Goal: Transaction & Acquisition: Purchase product/service

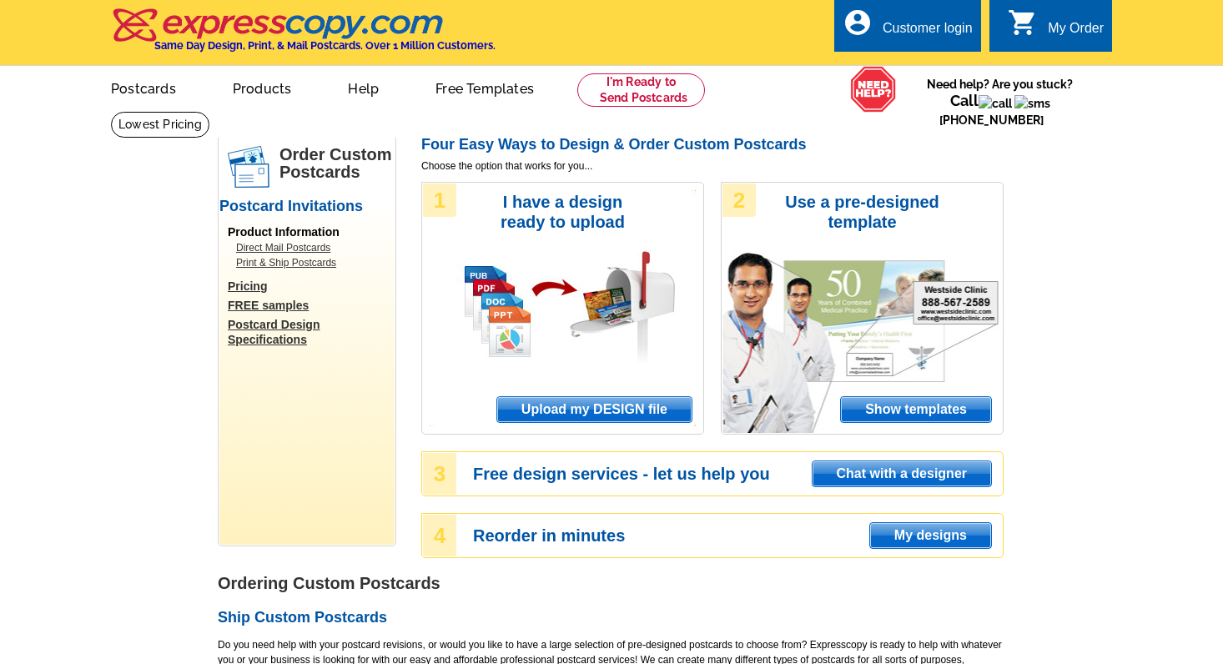
click at [581, 413] on span "Upload my DESIGN file" at bounding box center [594, 409] width 194 height 25
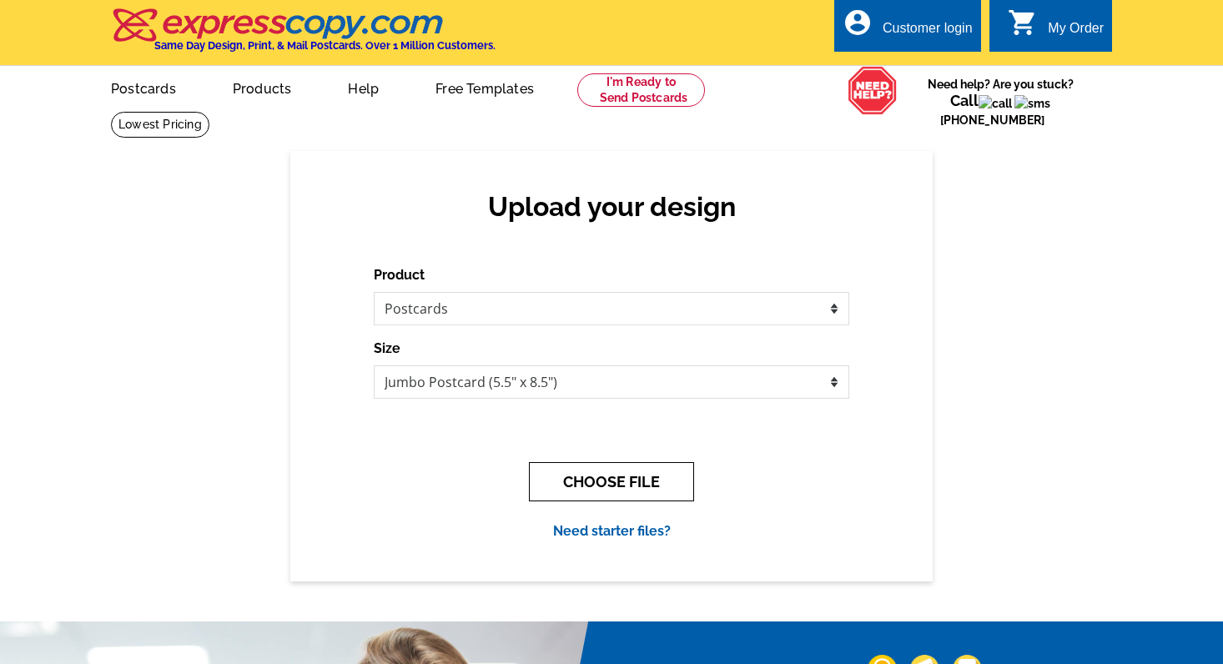
click at [610, 484] on button "CHOOSE FILE" at bounding box center [611, 481] width 165 height 39
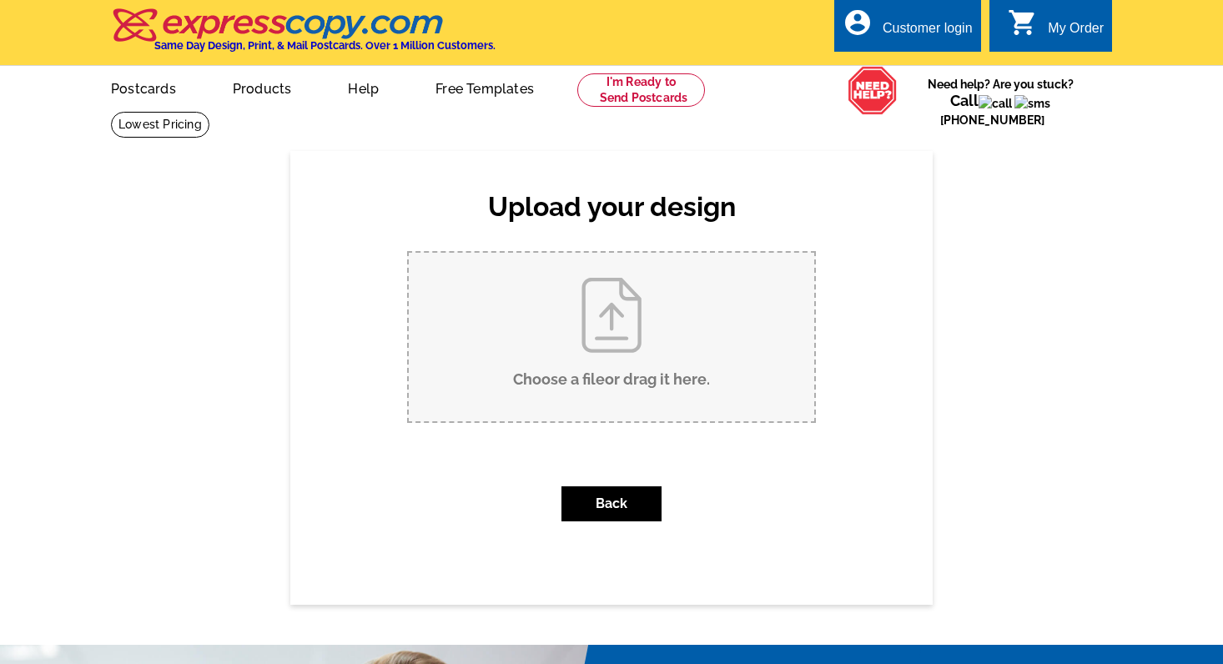
click at [581, 329] on input "Choose a file or drag it here ." at bounding box center [611, 337] width 405 height 168
type input "C:\fakepath\lets pie.png"
